Goal: Transaction & Acquisition: Purchase product/service

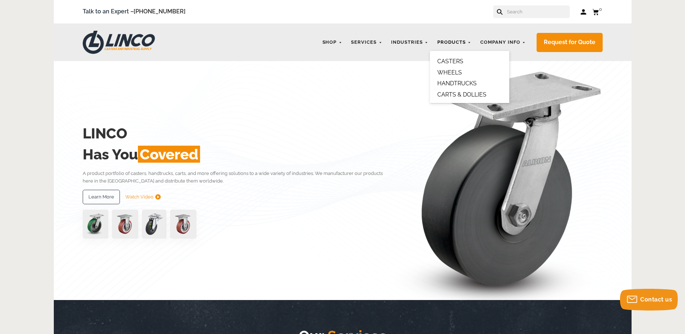
click at [463, 41] on link "Products" at bounding box center [454, 42] width 41 height 14
click at [459, 61] on link "CASTERS" at bounding box center [450, 61] width 26 height 7
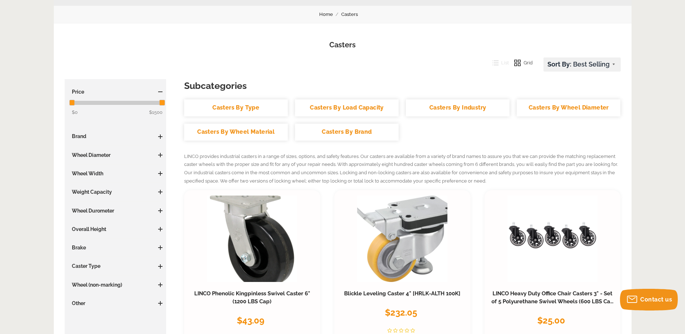
scroll to position [72, 0]
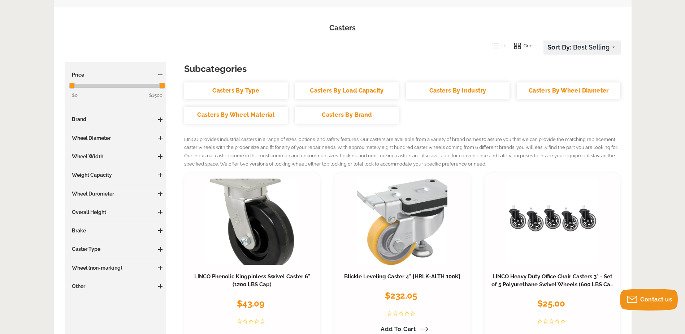
click at [160, 139] on span at bounding box center [160, 138] width 4 height 4
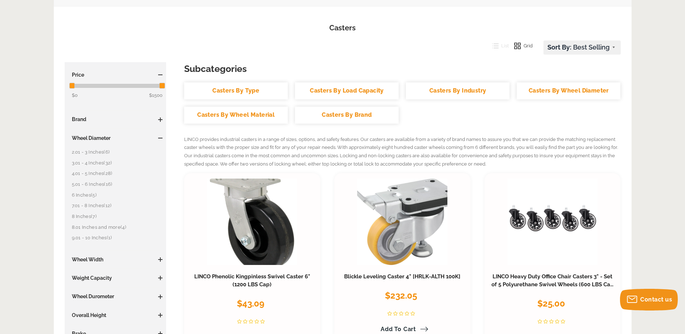
click at [100, 151] on link "2.01 - 3 Inches (6)" at bounding box center [117, 152] width 91 height 8
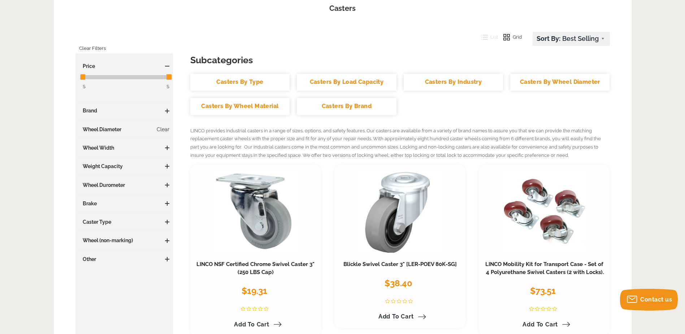
scroll to position [108, 0]
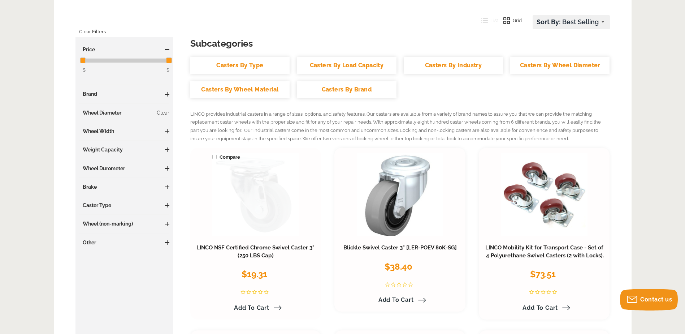
click at [252, 198] on link at bounding box center [255, 194] width 86 height 83
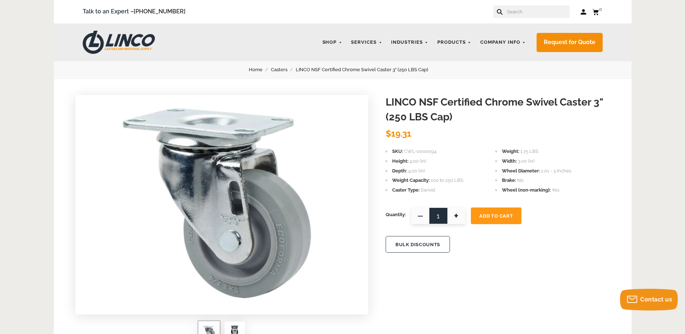
click at [522, 14] on input "text" at bounding box center [538, 11] width 64 height 13
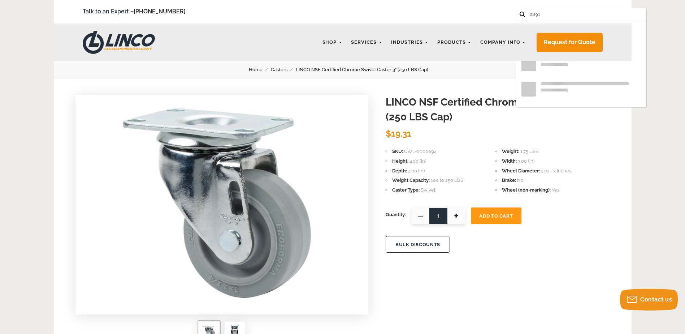
type input "2891"
click at [520, 12] on button at bounding box center [522, 14] width 5 height 5
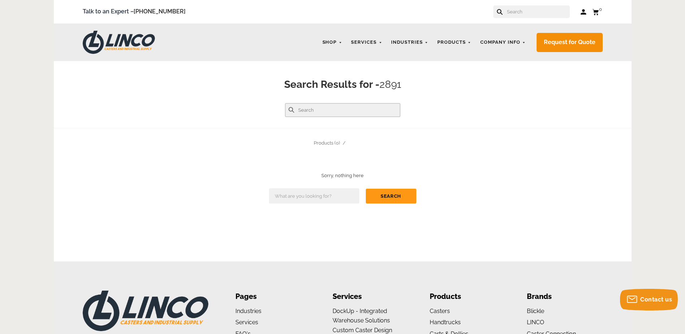
click at [313, 108] on input "text" at bounding box center [343, 110] width 116 height 14
type input "cwl-0002891"
click at [289, 107] on button at bounding box center [292, 110] width 6 height 6
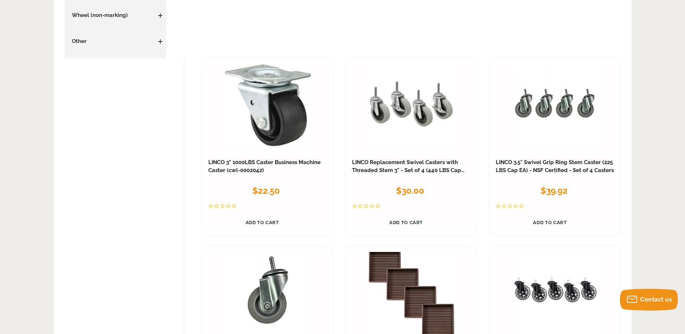
scroll to position [258, 0]
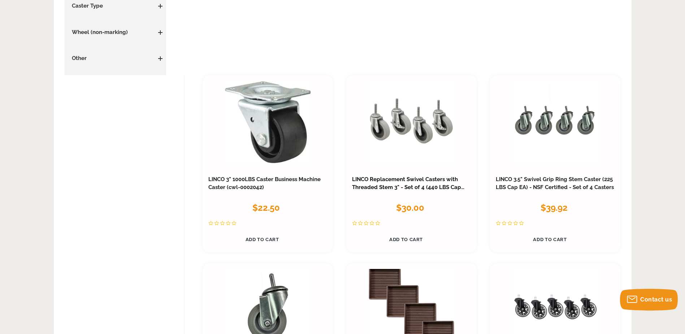
click at [430, 179] on link "LINCO Replacement Swivel Casters with Threaded Stem 3" - Set of 4 (440 LBS Cap …" at bounding box center [408, 187] width 112 height 22
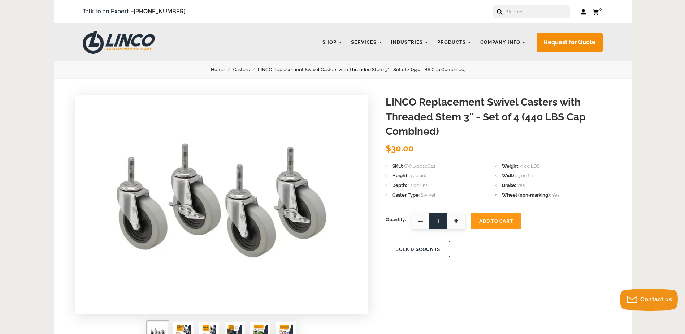
click at [535, 12] on input "text" at bounding box center [538, 11] width 64 height 13
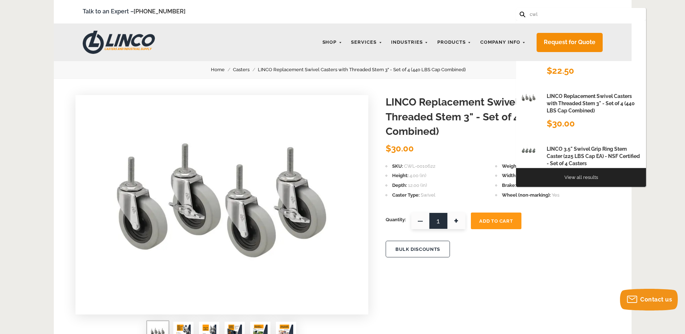
type input "cwl"
click at [520, 12] on button at bounding box center [522, 14] width 5 height 5
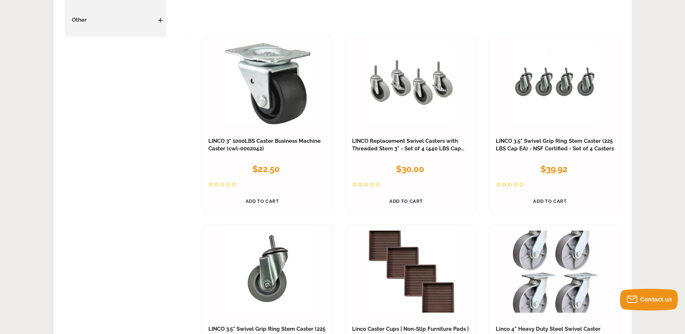
scroll to position [113, 0]
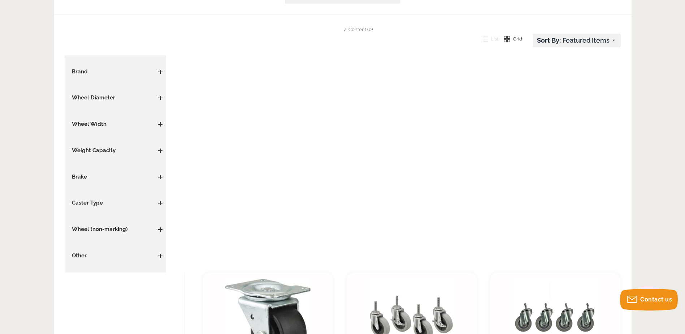
click at [159, 98] on span at bounding box center [160, 98] width 4 height 1
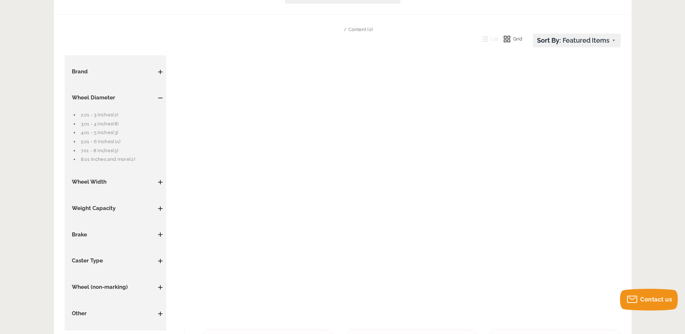
click at [103, 114] on link "2.01 - 3 Inches (2)" at bounding box center [122, 115] width 82 height 8
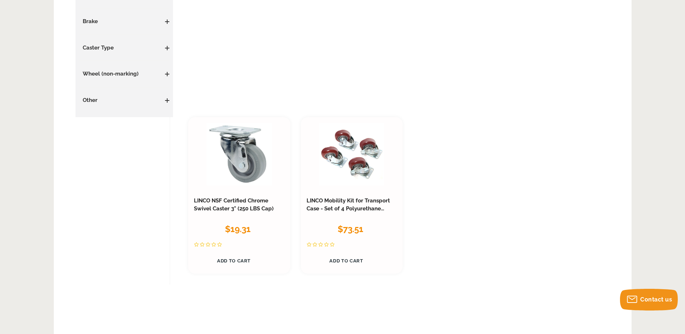
scroll to position [258, 0]
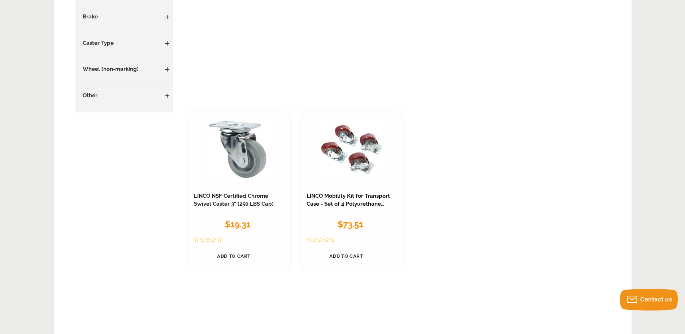
click at [324, 201] on link "LINCO Mobility Kit for Transport Case - Set of 4 Polyurethane Swivel Casters (2…" at bounding box center [348, 203] width 83 height 22
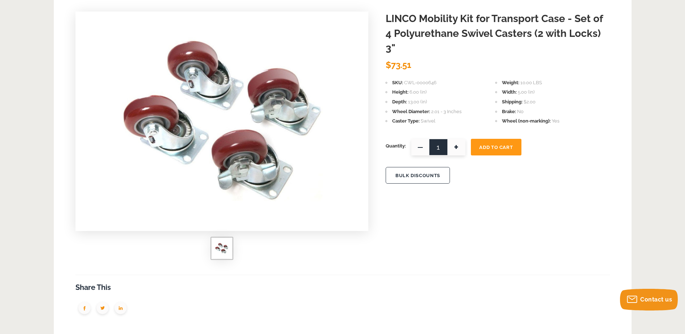
scroll to position [72, 0]
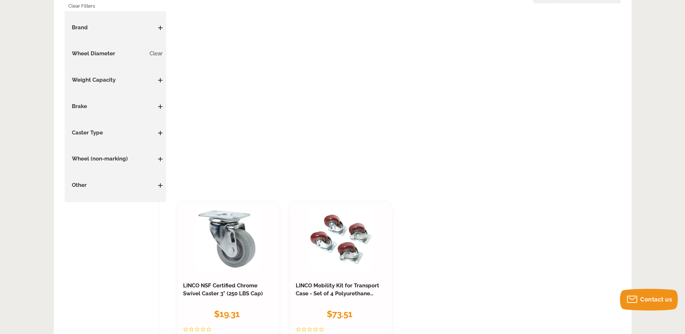
scroll to position [150, 0]
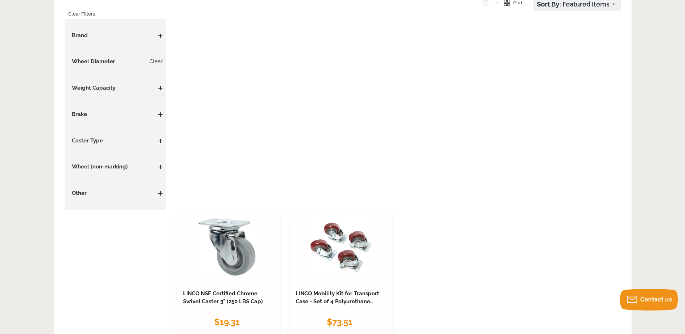
click at [161, 143] on h3 "Caster Type" at bounding box center [115, 141] width 95 height 8
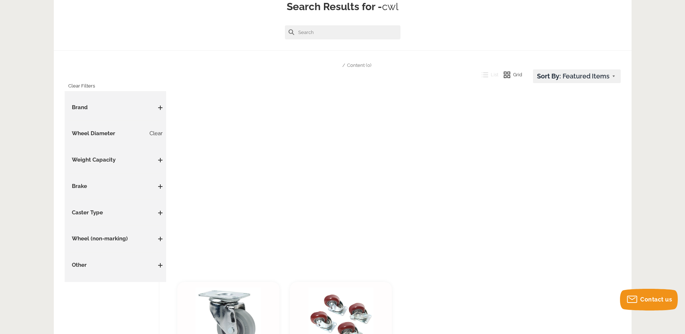
scroll to position [77, 0]
click at [159, 215] on span at bounding box center [160, 213] width 4 height 4
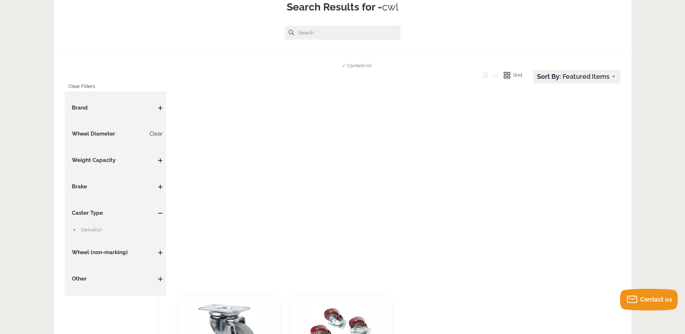
click at [159, 186] on span at bounding box center [160, 187] width 4 height 4
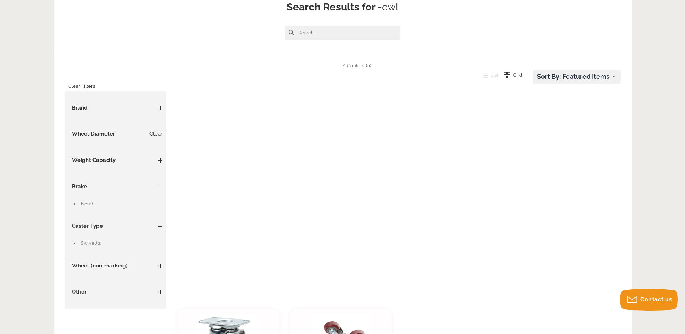
click at [91, 201] on span "(2)" at bounding box center [89, 203] width 5 height 5
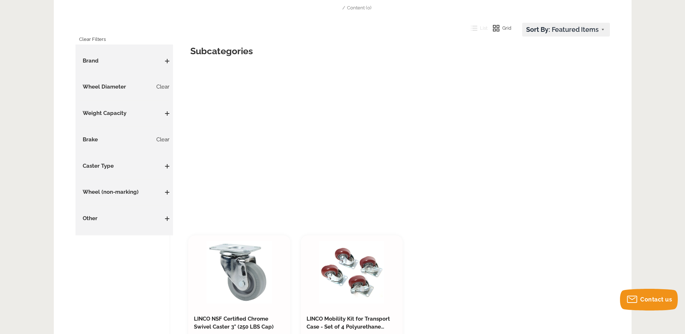
scroll to position [77, 0]
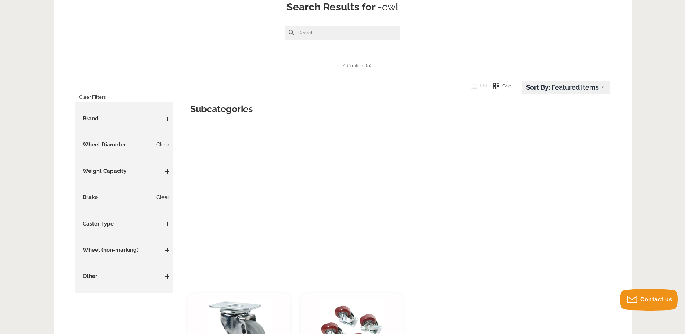
click at [167, 119] on span at bounding box center [167, 118] width 4 height 1
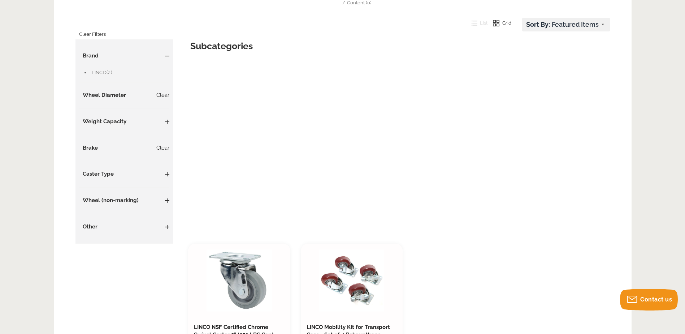
scroll to position [150, 0]
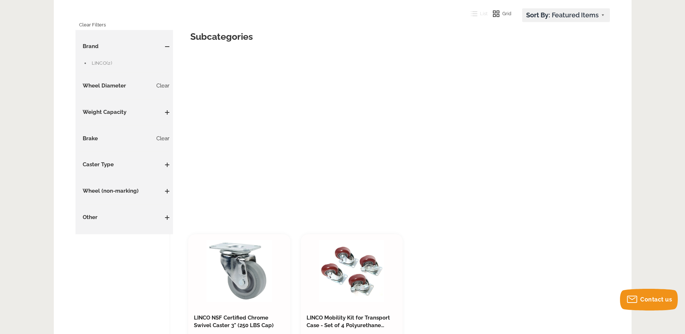
click at [166, 217] on span at bounding box center [167, 217] width 4 height 1
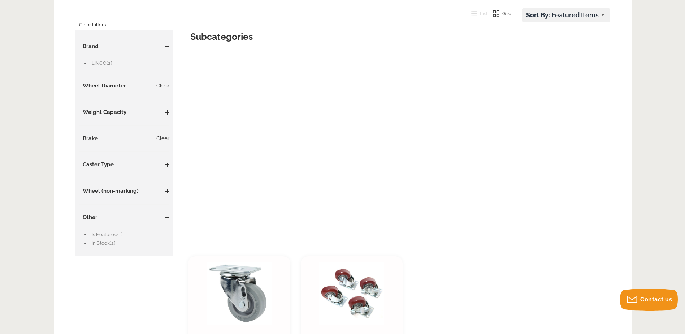
click at [115, 235] on link "Is Featured (1)" at bounding box center [131, 234] width 78 height 8
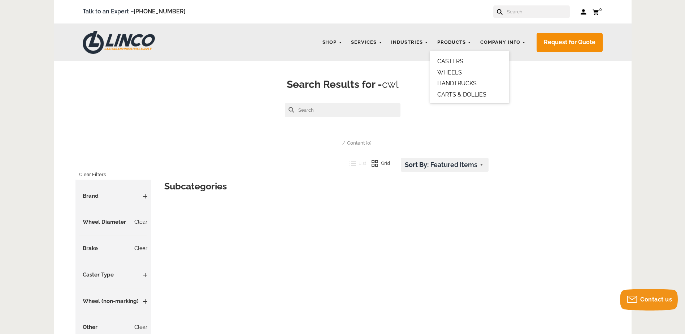
click at [462, 43] on link "Products" at bounding box center [454, 42] width 41 height 14
click at [458, 59] on link "CASTERS" at bounding box center [450, 61] width 26 height 7
